Goal: Navigation & Orientation: Understand site structure

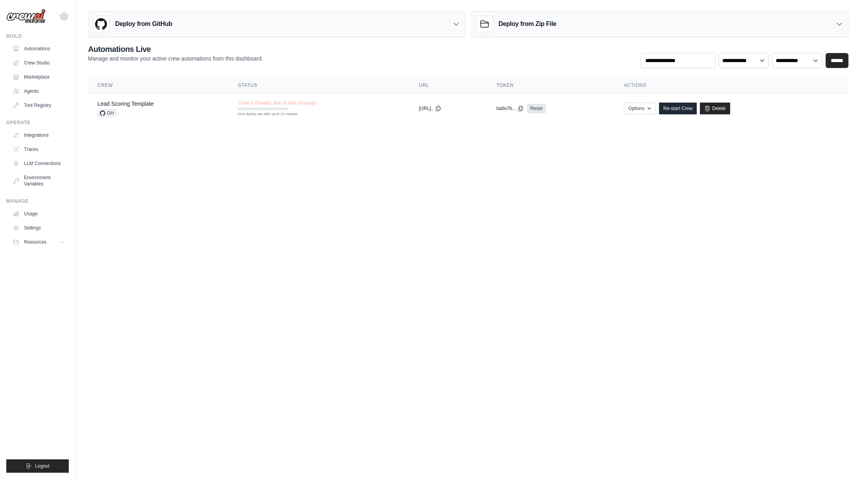
click at [386, 167] on body "[EMAIL_ADDRESS] Settings Build Automations Crew Studio" at bounding box center [430, 239] width 861 height 479
click at [46, 89] on link "Agents" at bounding box center [39, 91] width 59 height 13
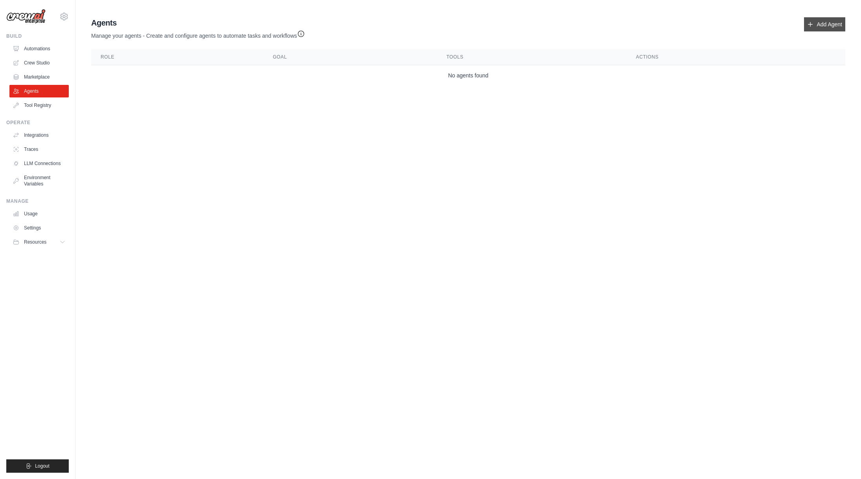
click at [810, 24] on icon at bounding box center [811, 24] width 4 height 4
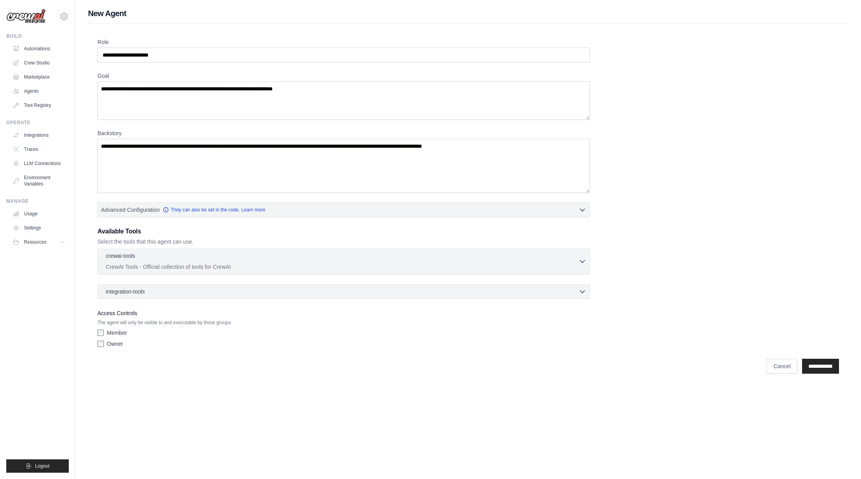
click at [288, 263] on p "CrewAI Tools - Official collection of tools for CrewAI" at bounding box center [342, 267] width 473 height 8
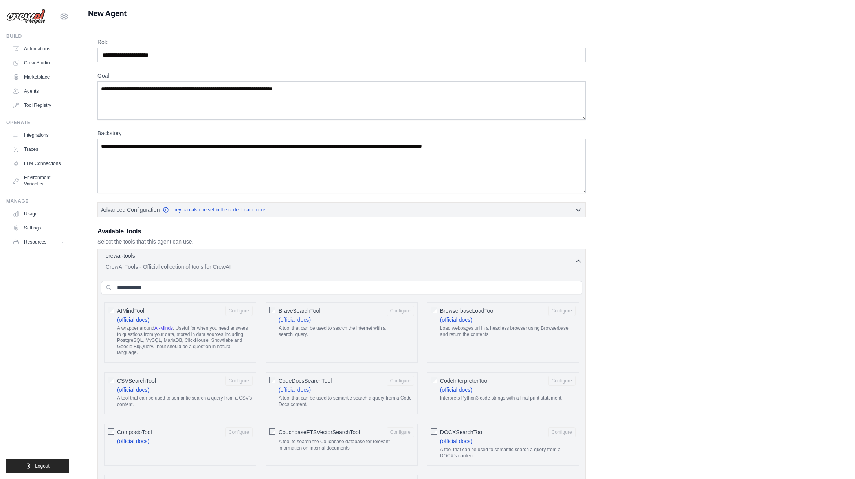
click at [288, 263] on p "CrewAI Tools - Official collection of tools for CrewAI" at bounding box center [340, 267] width 469 height 8
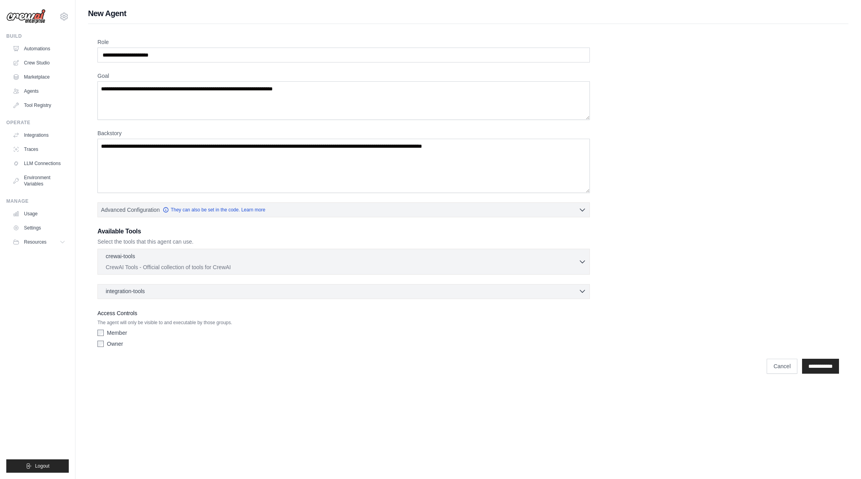
click at [268, 295] on div "integration-tools 0 selected Gmail Asana Box Salesforce" at bounding box center [343, 291] width 492 height 15
click at [271, 293] on div "integration-tools 0 selected" at bounding box center [346, 291] width 481 height 8
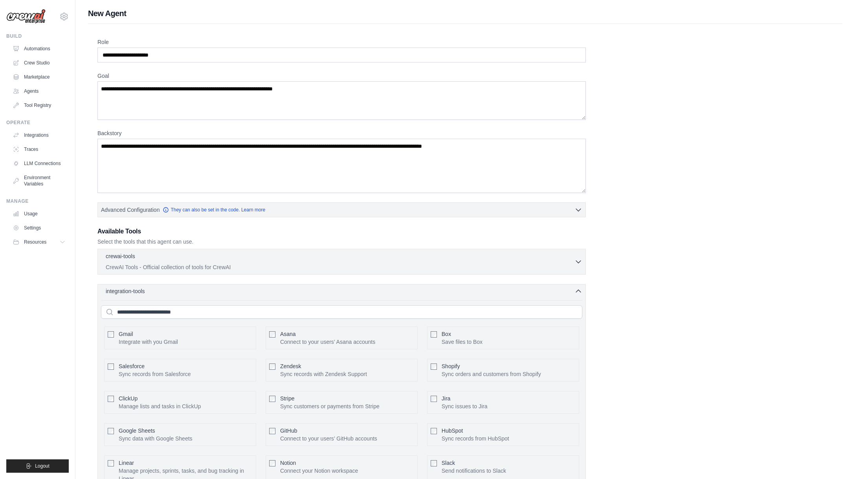
click at [271, 293] on div "integration-tools 0 selected" at bounding box center [344, 291] width 477 height 8
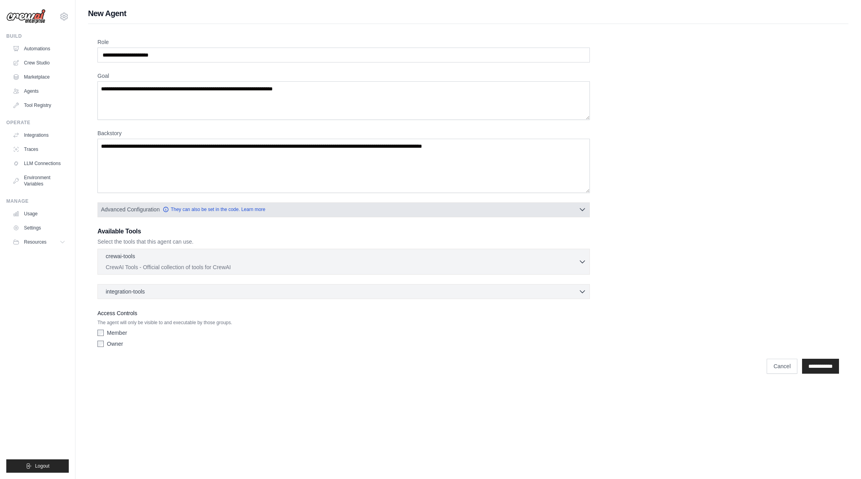
click at [376, 215] on button "Advanced Configuration They can also be set in the code. Learn more" at bounding box center [344, 209] width 492 height 14
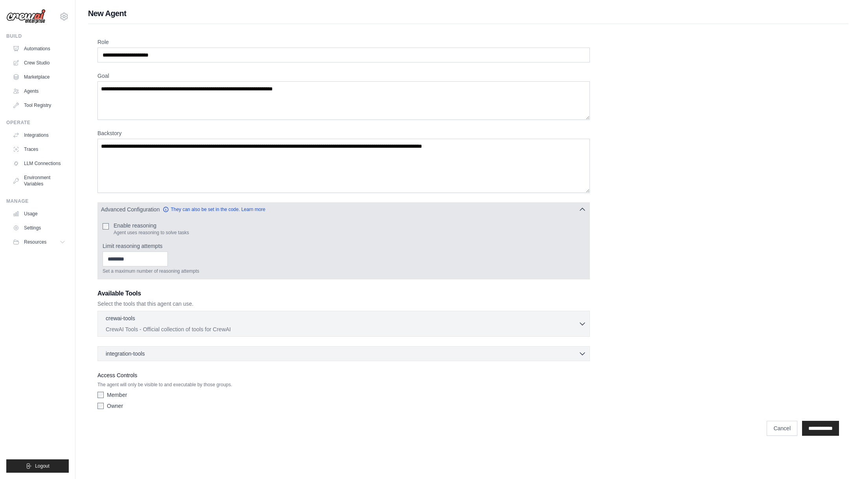
click at [388, 213] on button "Advanced Configuration They can also be set in the code. Learn more" at bounding box center [344, 209] width 492 height 14
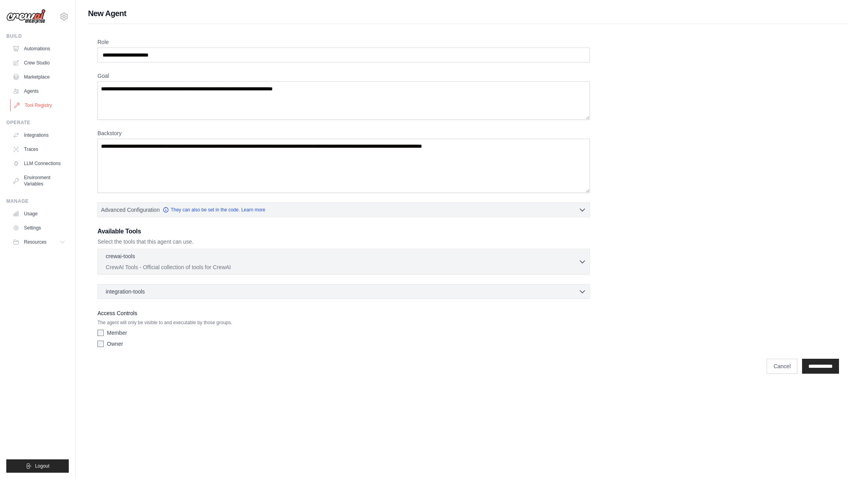
click at [24, 104] on link "Tool Registry" at bounding box center [39, 105] width 59 height 13
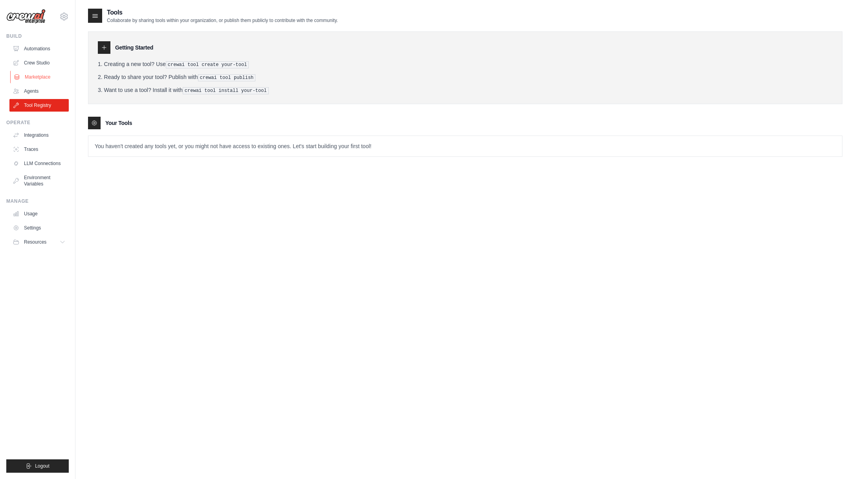
click at [49, 75] on link "Marketplace" at bounding box center [39, 77] width 59 height 13
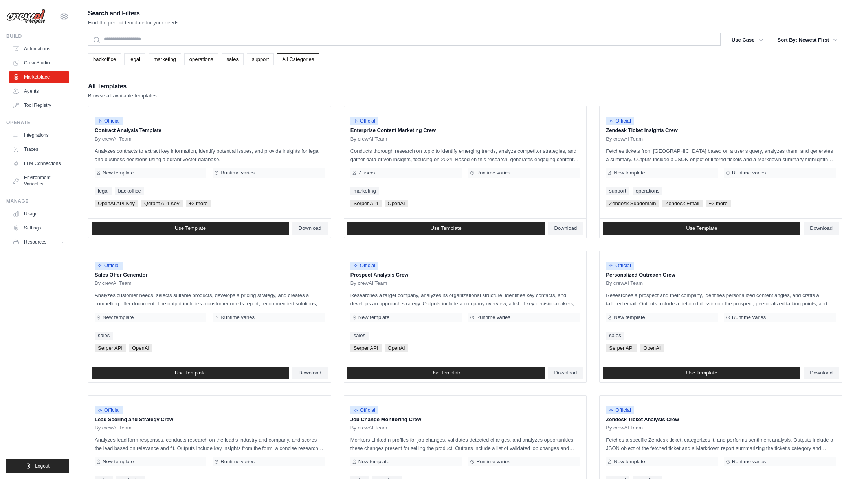
click at [42, 96] on link "Agents" at bounding box center [38, 91] width 59 height 13
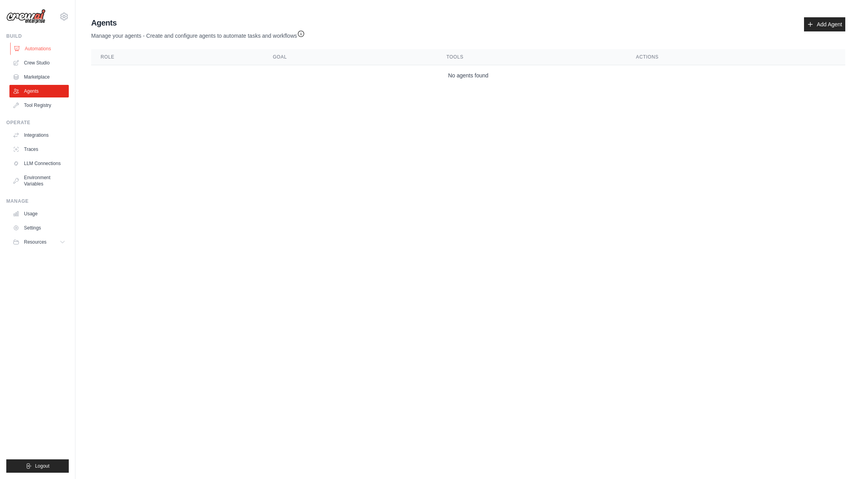
click at [52, 50] on link "Automations" at bounding box center [39, 48] width 59 height 13
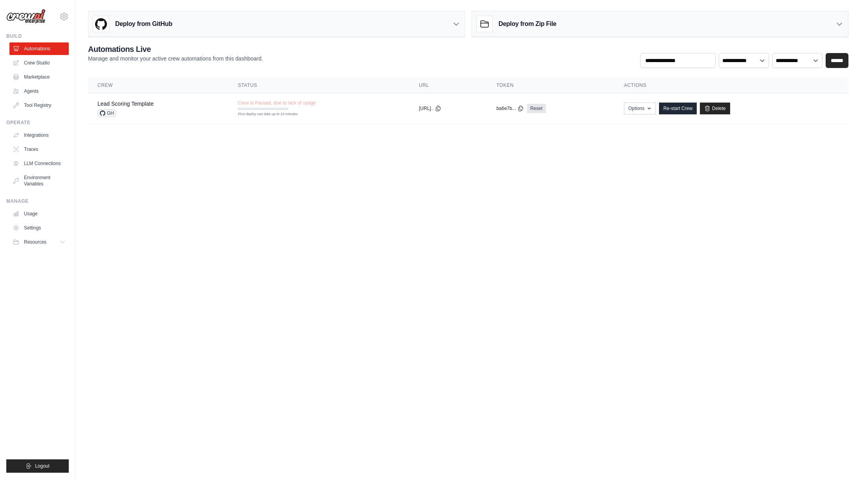
click at [288, 187] on body "[EMAIL_ADDRESS] Settings Build Automations Crew Studio" at bounding box center [430, 239] width 861 height 479
click at [293, 186] on body "[EMAIL_ADDRESS] Settings Build Automations Crew Studio" at bounding box center [430, 239] width 861 height 479
click at [709, 250] on body "[EMAIL_ADDRESS] Settings Build Automations Crew Studio" at bounding box center [430, 239] width 861 height 479
click at [540, 214] on body "[EMAIL_ADDRESS] Settings Build Automations Crew Studio" at bounding box center [430, 239] width 861 height 479
